Goal: Task Accomplishment & Management: Use online tool/utility

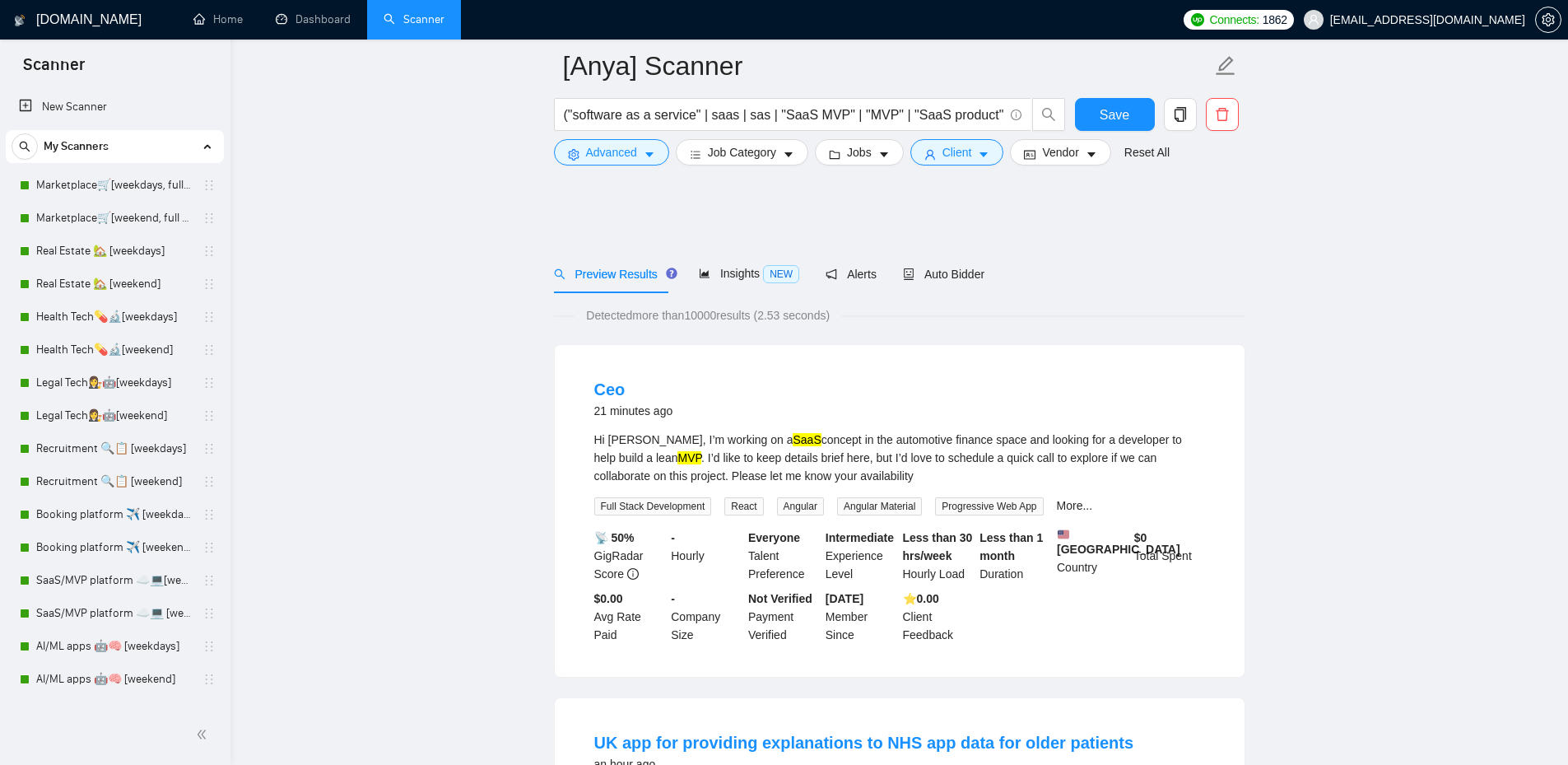
scroll to position [823, 0]
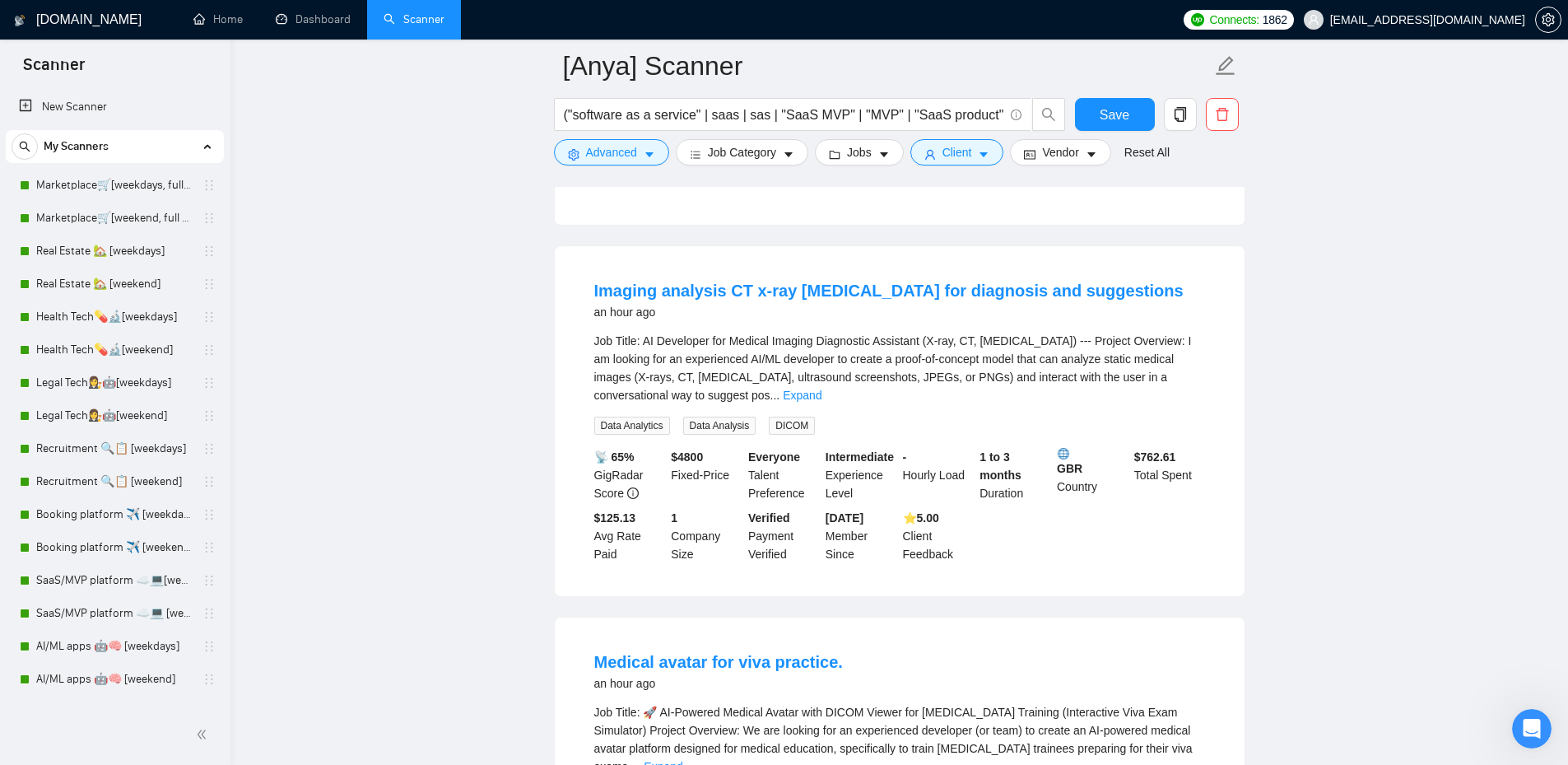
click at [626, 147] on span "Advanced" at bounding box center [612, 153] width 51 height 19
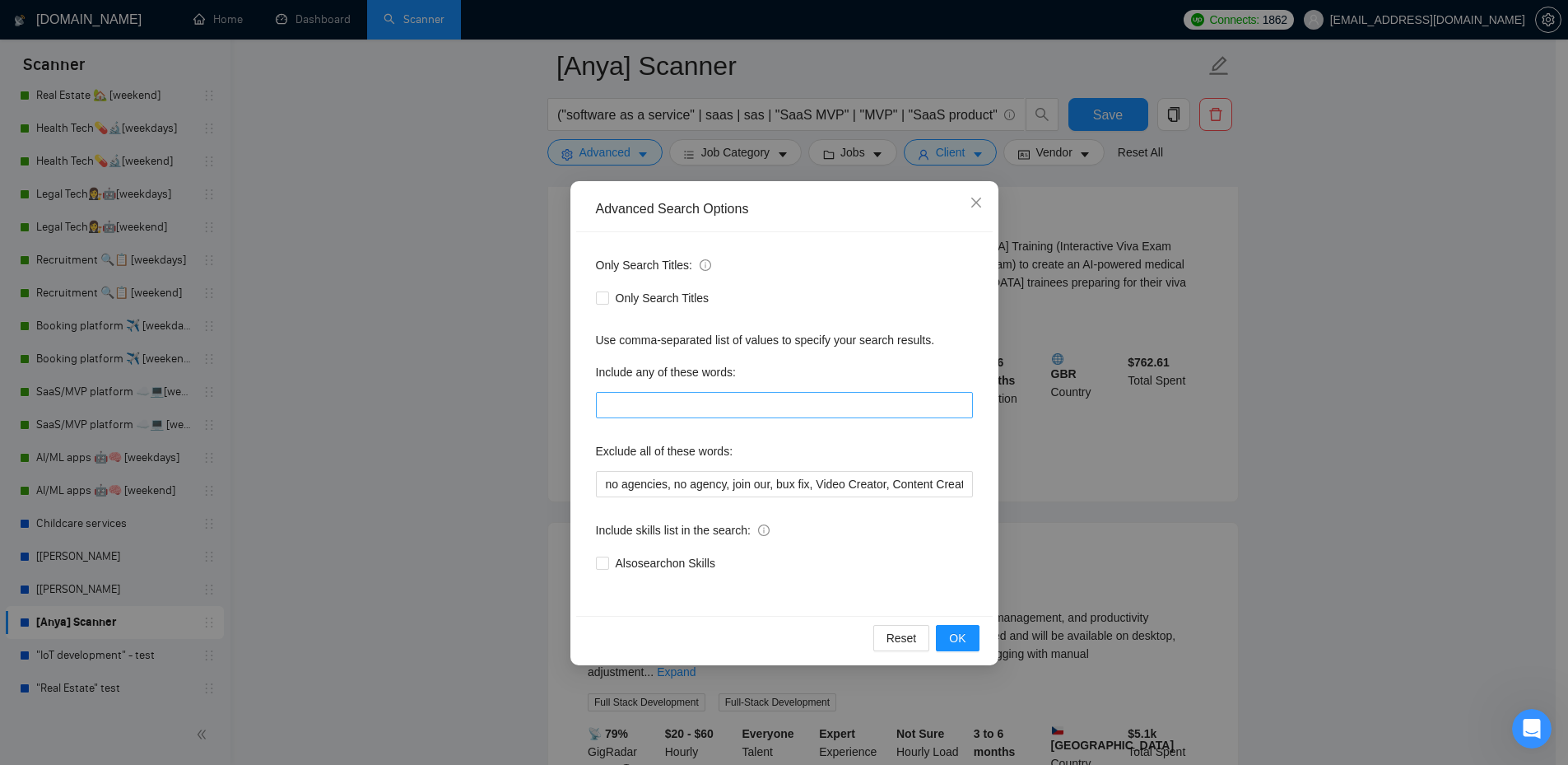
scroll to position [1318, 0]
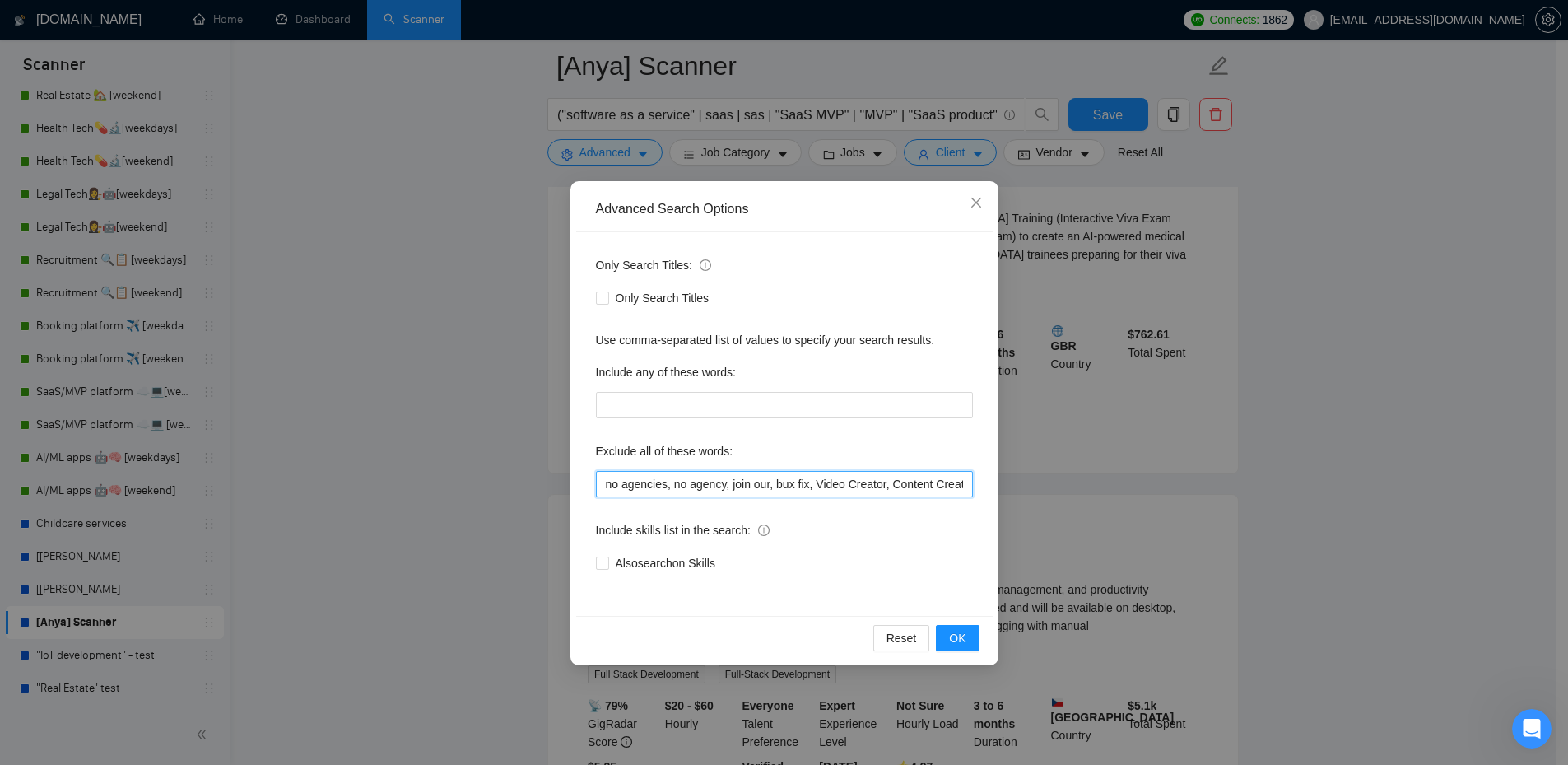
click at [863, 482] on input "no agencies, no agency, join our, bux fix, Video Creator, Content Creator, Cont…" at bounding box center [784, 484] width 377 height 26
paste input "Bubble Expert"
click at [900, 479] on input "no agencies, no agency, join our, bux fix, Video Creator, Content Creator, Cont…" at bounding box center [784, 484] width 377 height 26
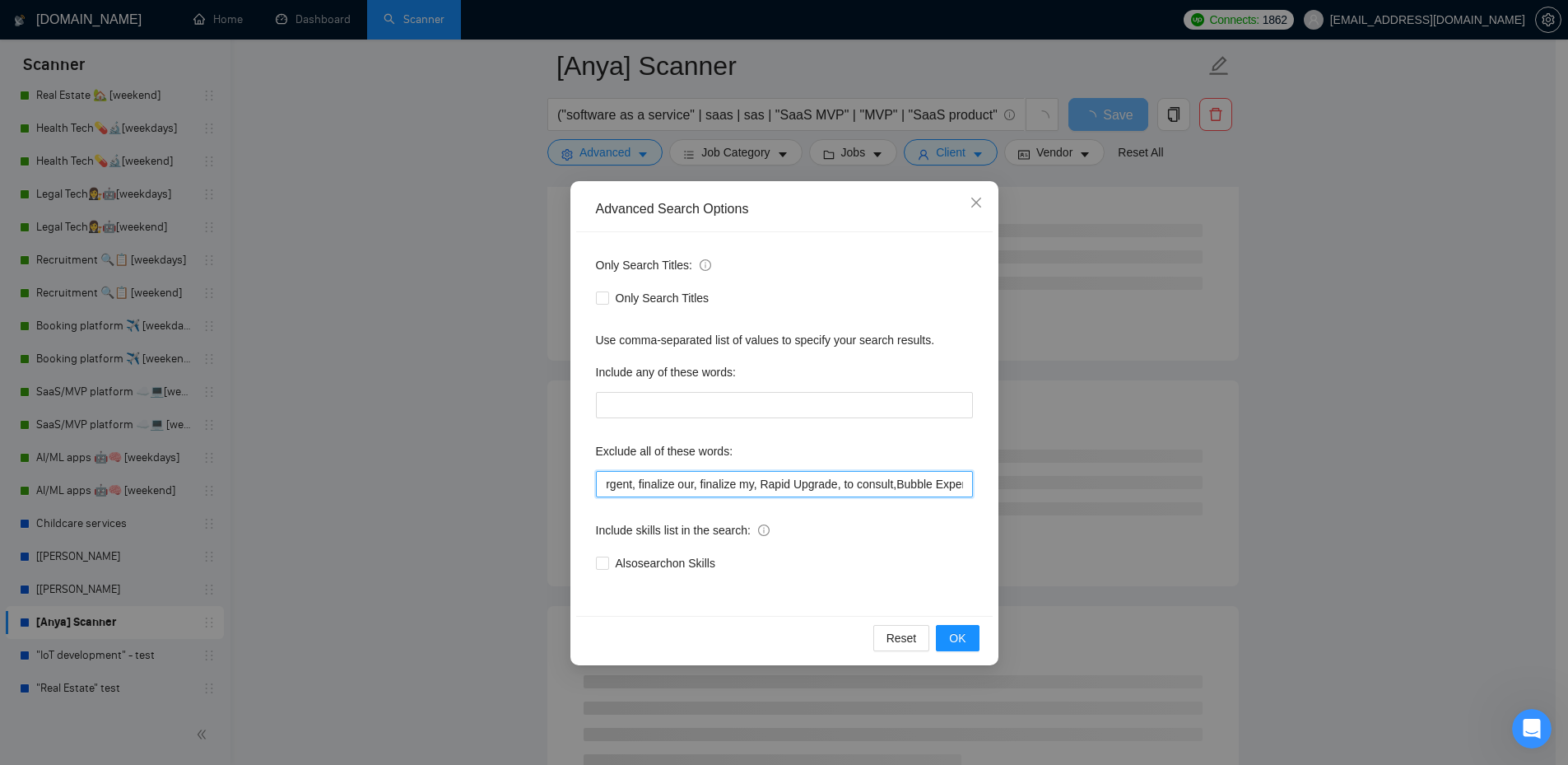
click at [891, 484] on input "no agencies, no agency, join our, bux fix, Video Creator, Content Creator, Cont…" at bounding box center [784, 484] width 377 height 26
click at [958, 622] on div "Reset OK" at bounding box center [785, 638] width 417 height 44
click at [957, 630] on span "OK" at bounding box center [957, 639] width 17 height 19
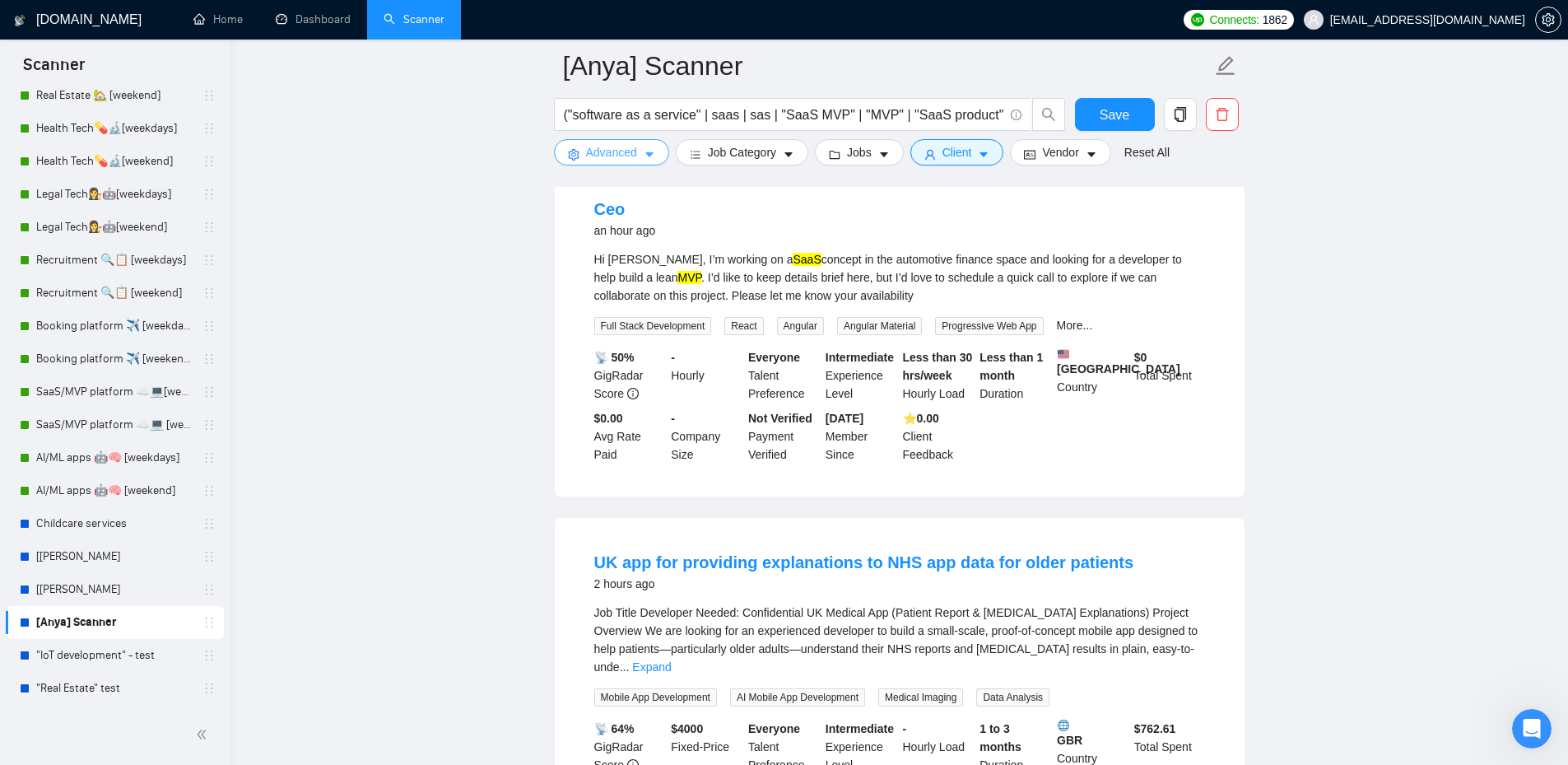
click at [608, 161] on span "Advanced" at bounding box center [612, 153] width 51 height 19
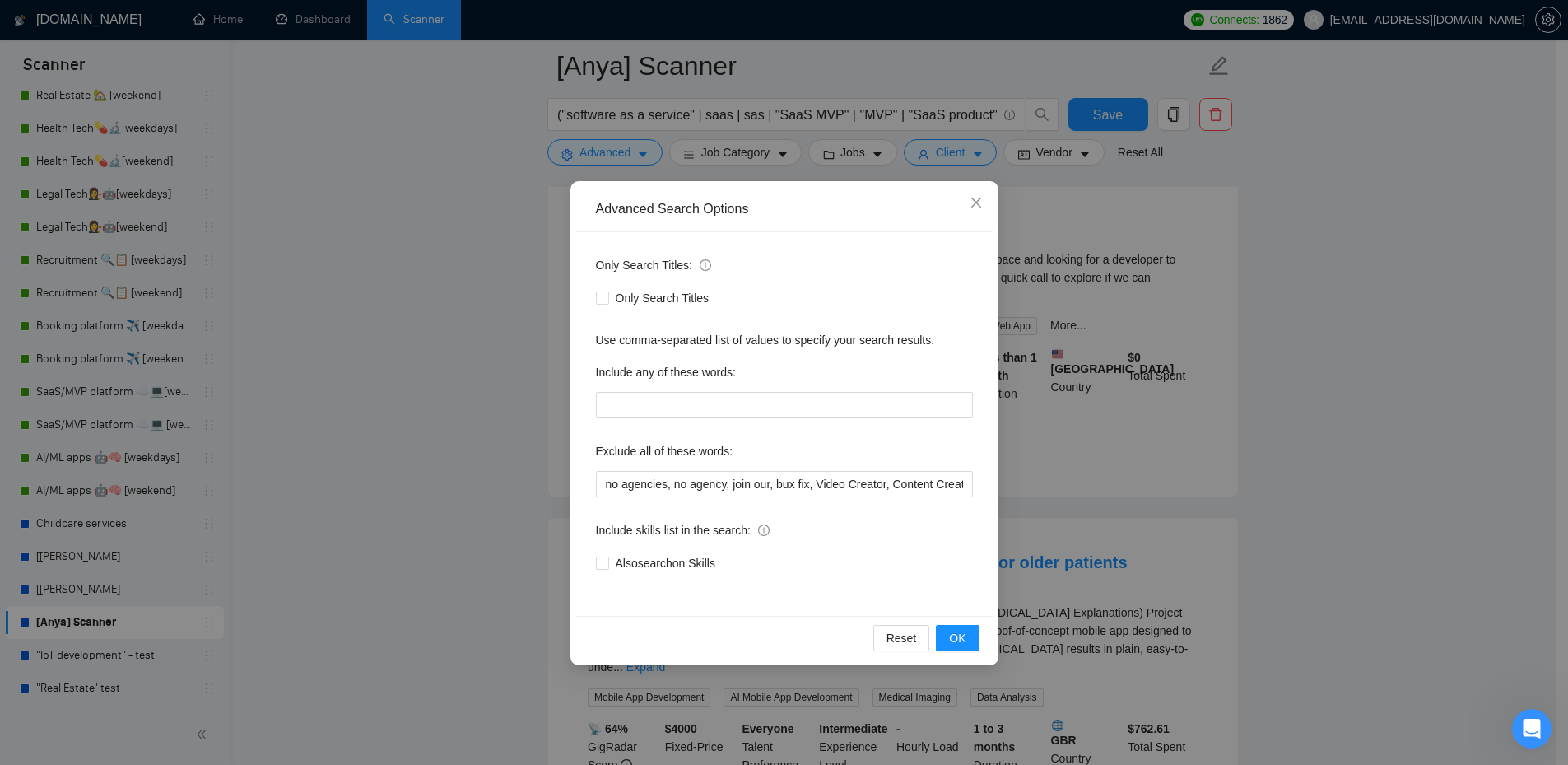
click at [882, 469] on div "Exclude all of these words:" at bounding box center [784, 455] width 377 height 33
click at [885, 487] on input "no agencies, no agency, join our, bux fix, Video Creator, Content Creator, Cont…" at bounding box center [784, 484] width 377 height 26
paste input "Interview Specialist"
type input "no agencies, no agency, join our, bux fix, Video Creator, Content Creator, Cont…"
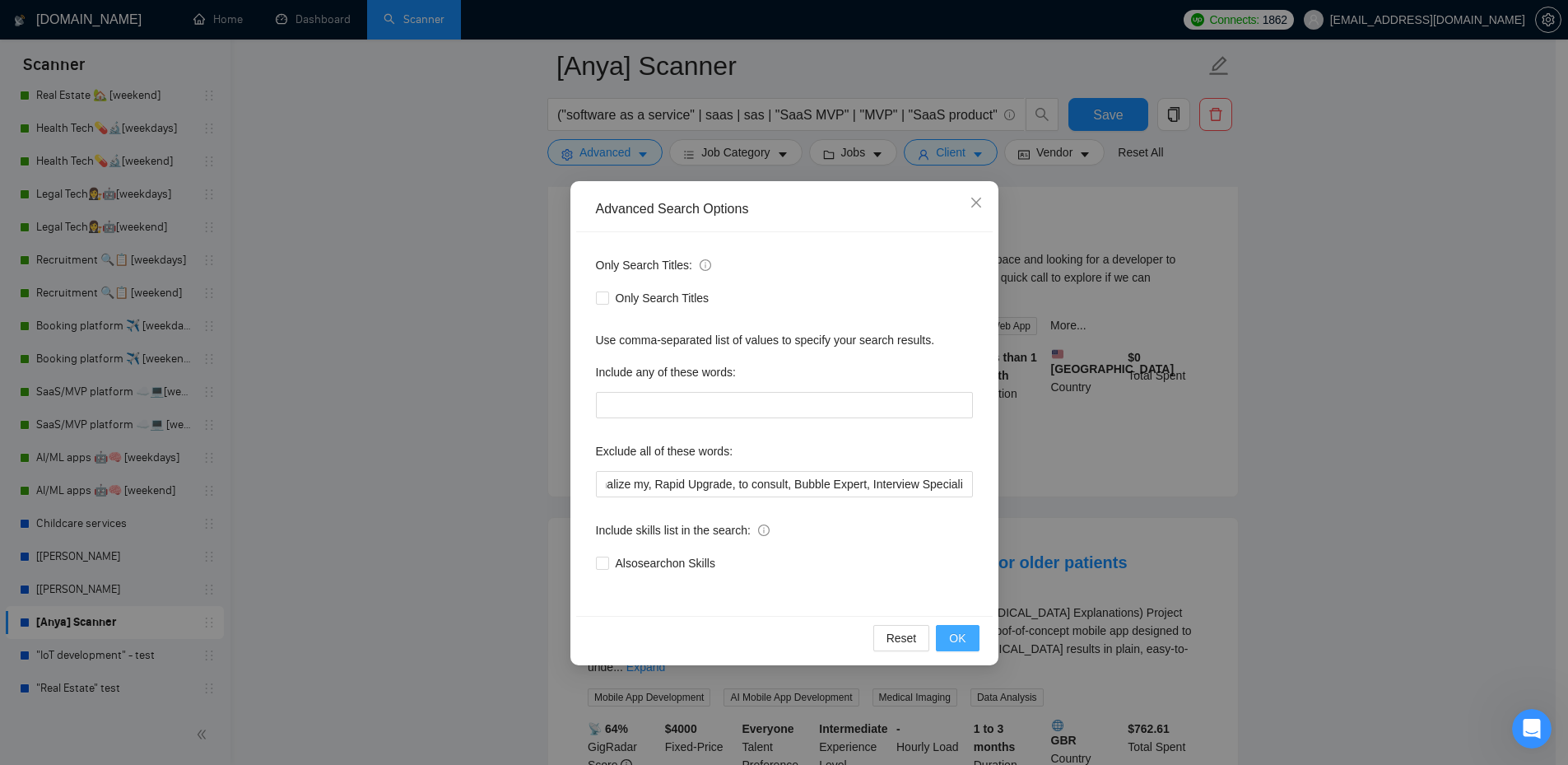
click at [949, 639] on button "OK" at bounding box center [957, 638] width 43 height 26
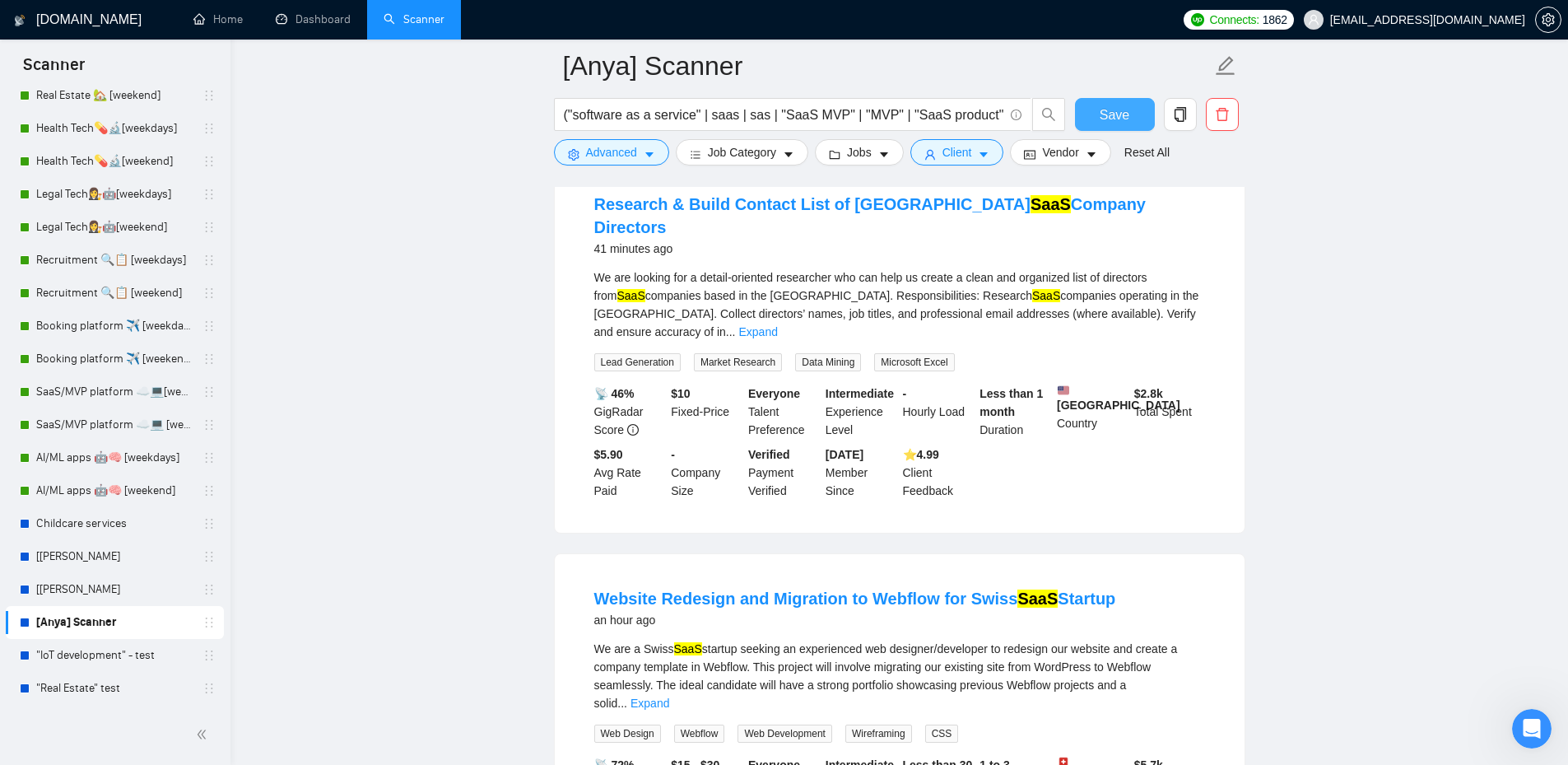
click at [1097, 114] on button "Save" at bounding box center [1115, 115] width 80 height 33
